Goal: Information Seeking & Learning: Stay updated

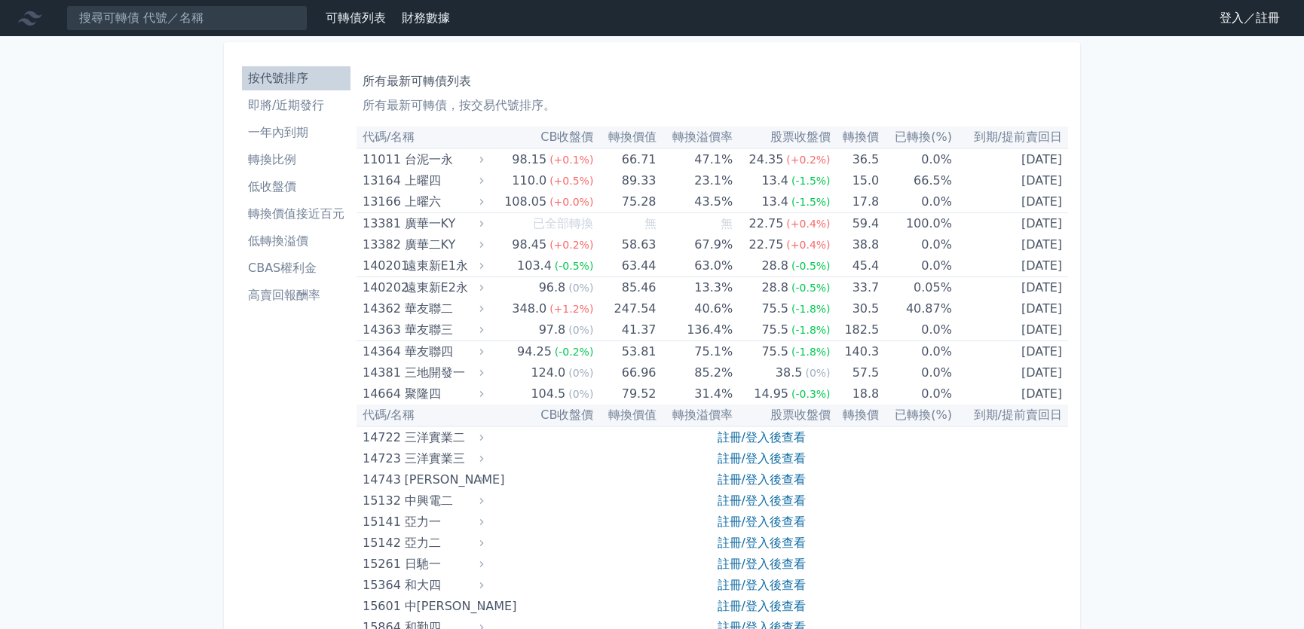
click at [1260, 16] on link "登入／註冊" at bounding box center [1250, 18] width 84 height 24
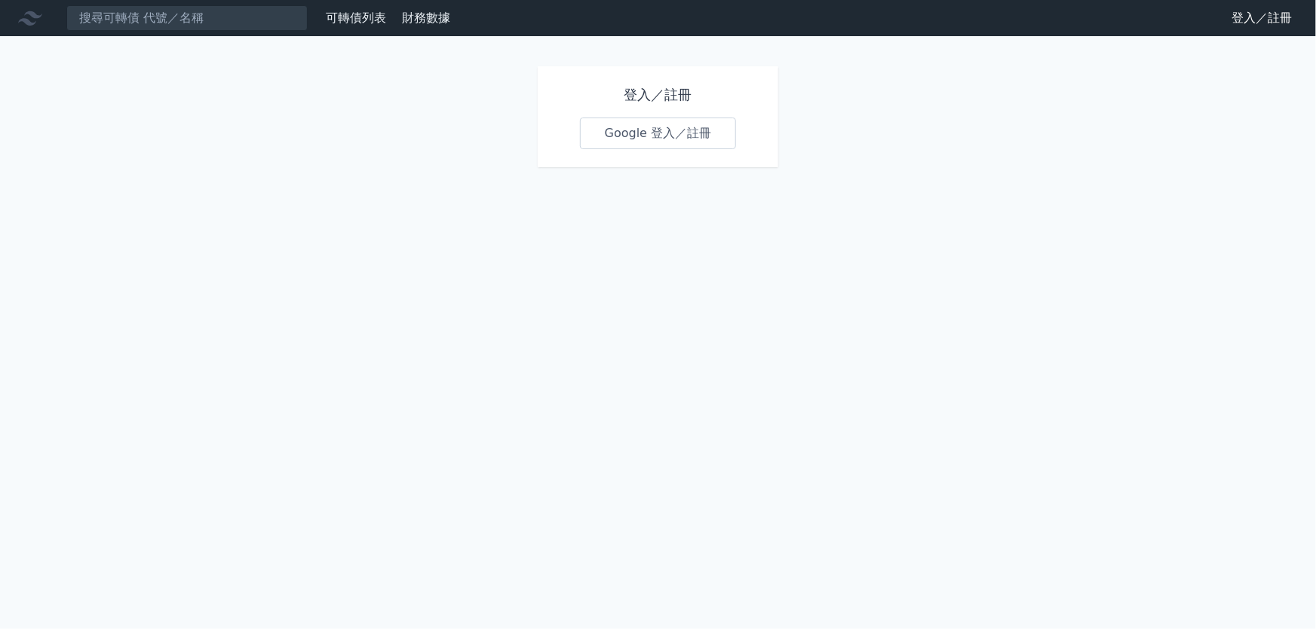
click at [697, 125] on link "Google 登入／註冊" at bounding box center [658, 134] width 157 height 32
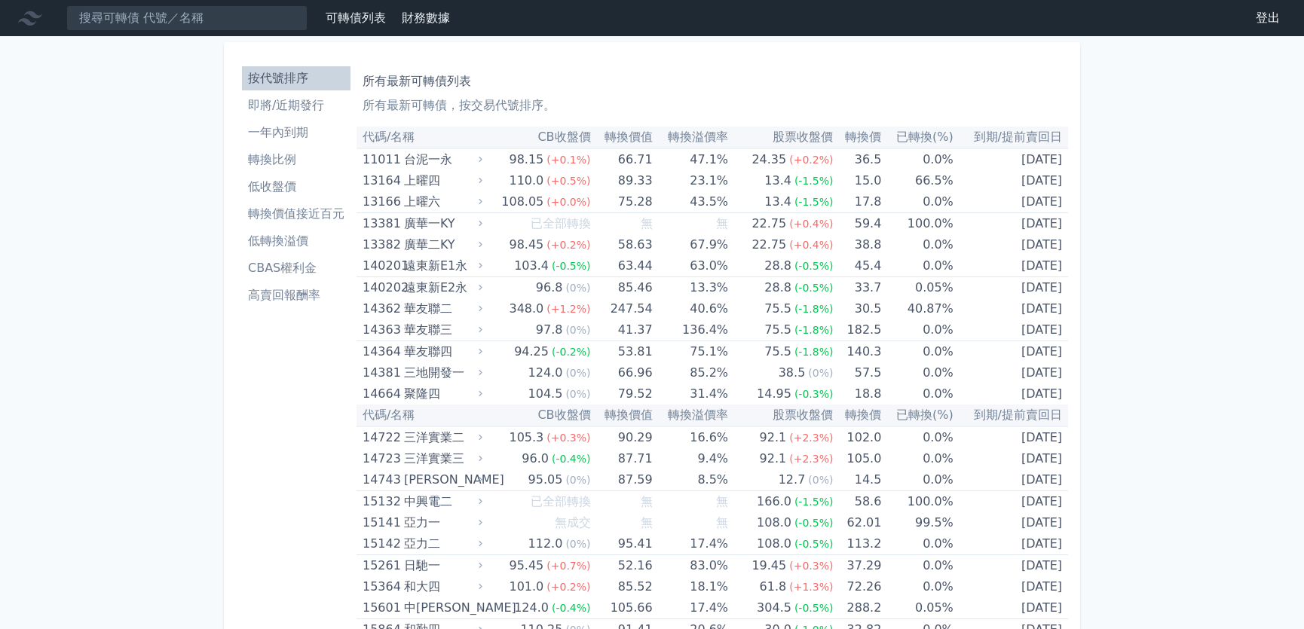
click at [277, 216] on li "轉換價值接近百元" at bounding box center [296, 214] width 109 height 18
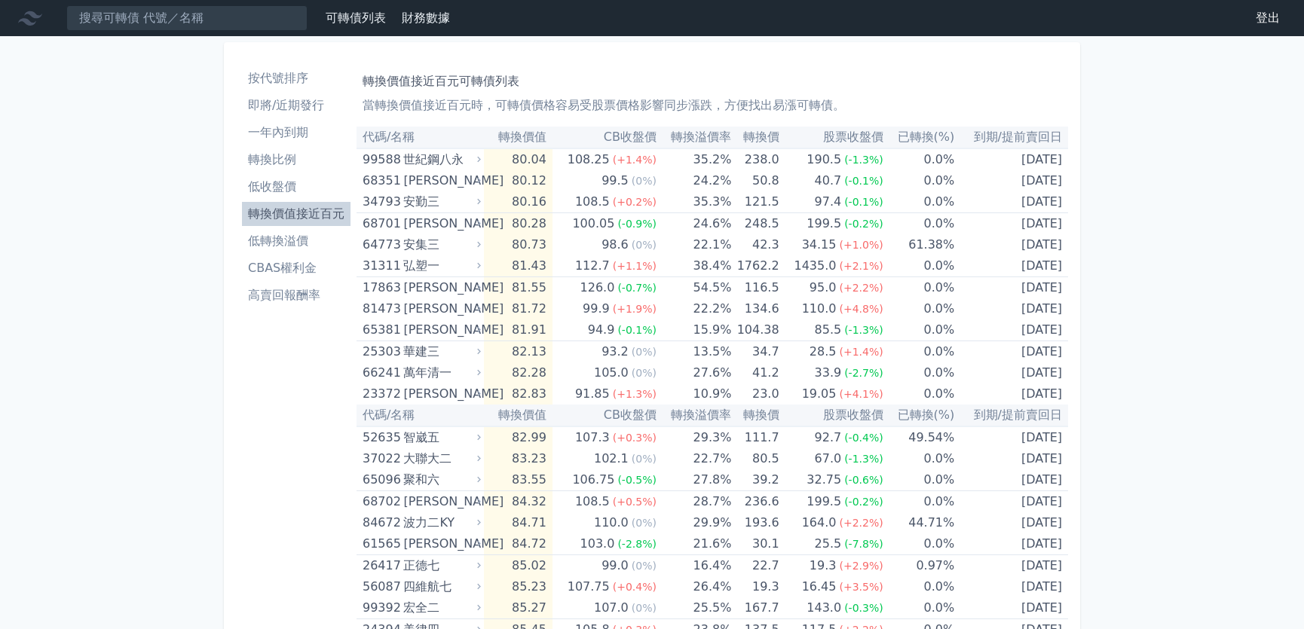
click at [289, 133] on li "一年內到期" at bounding box center [296, 133] width 109 height 18
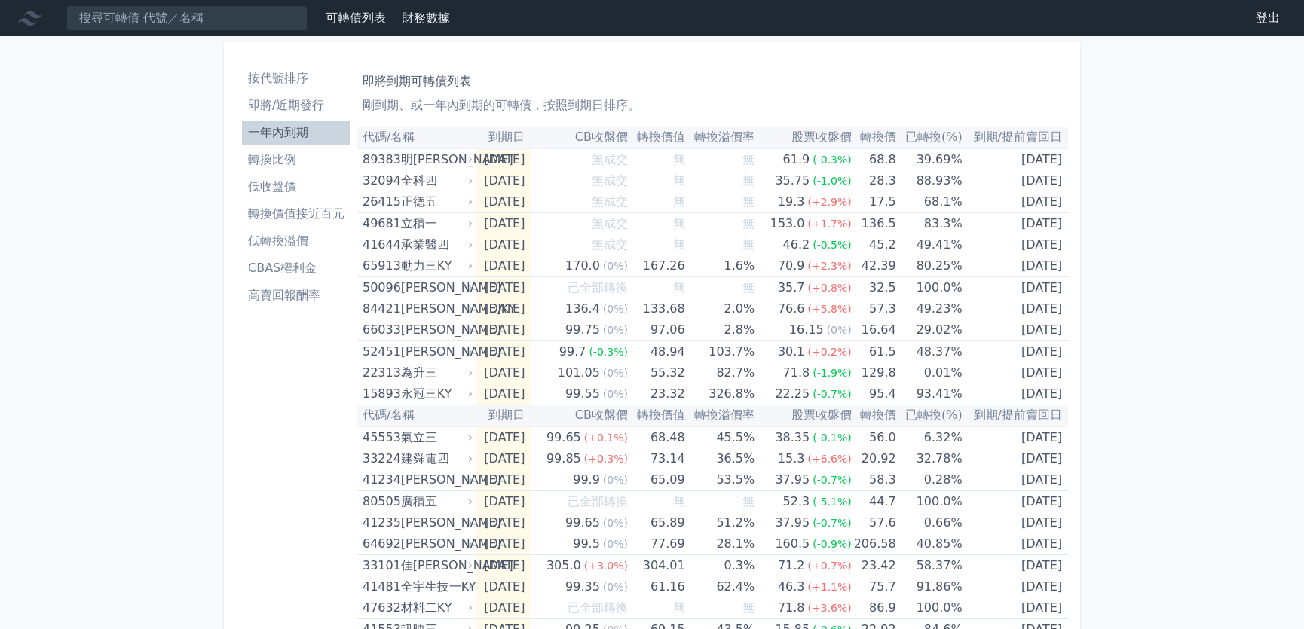
click at [314, 108] on li "即將/近期發行" at bounding box center [296, 105] width 109 height 18
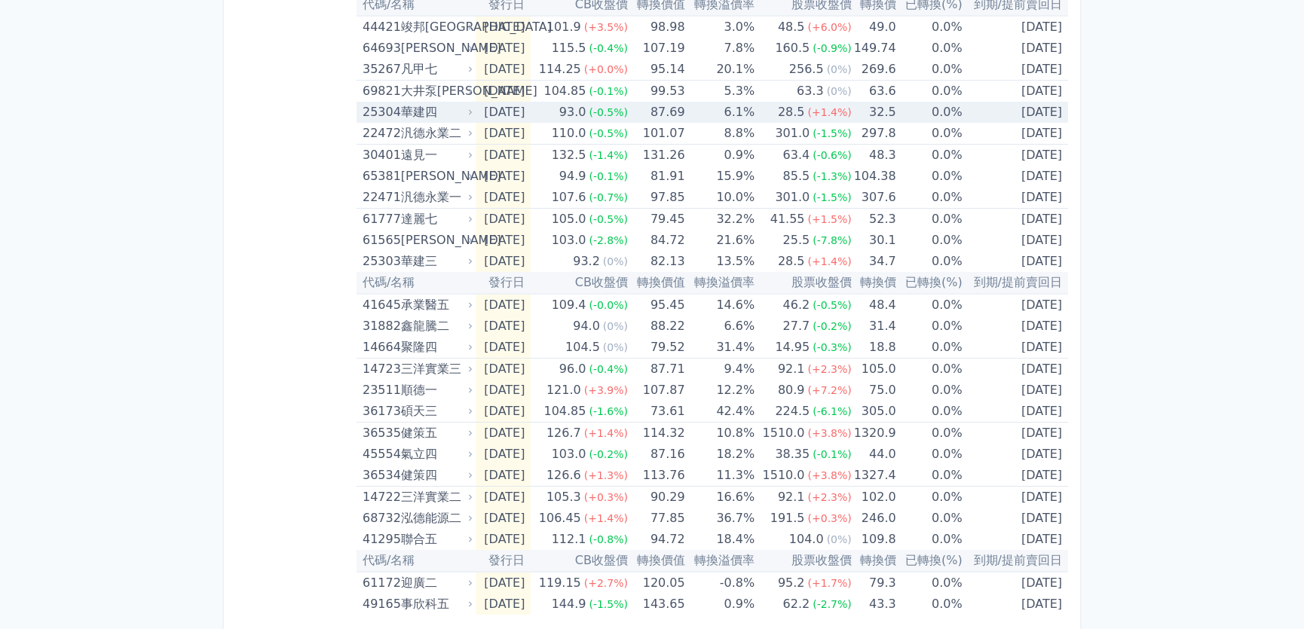
scroll to position [418, 0]
